Goal: Find specific page/section: Find specific page/section

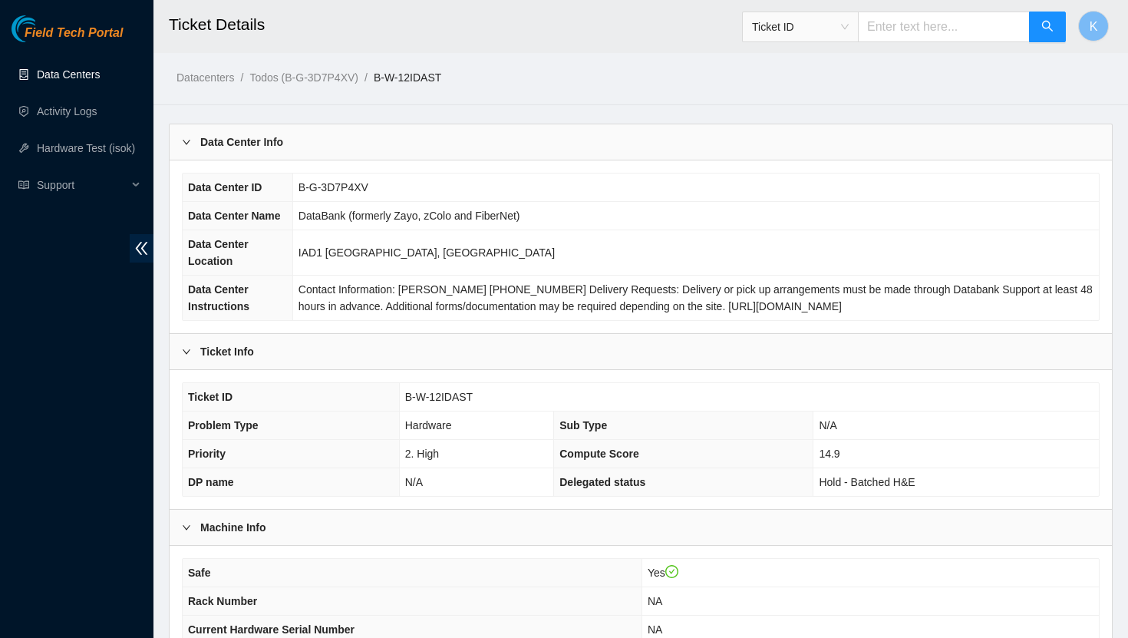
click at [76, 73] on link "Data Centers" at bounding box center [68, 74] width 63 height 12
